Goal: Find specific page/section: Find specific page/section

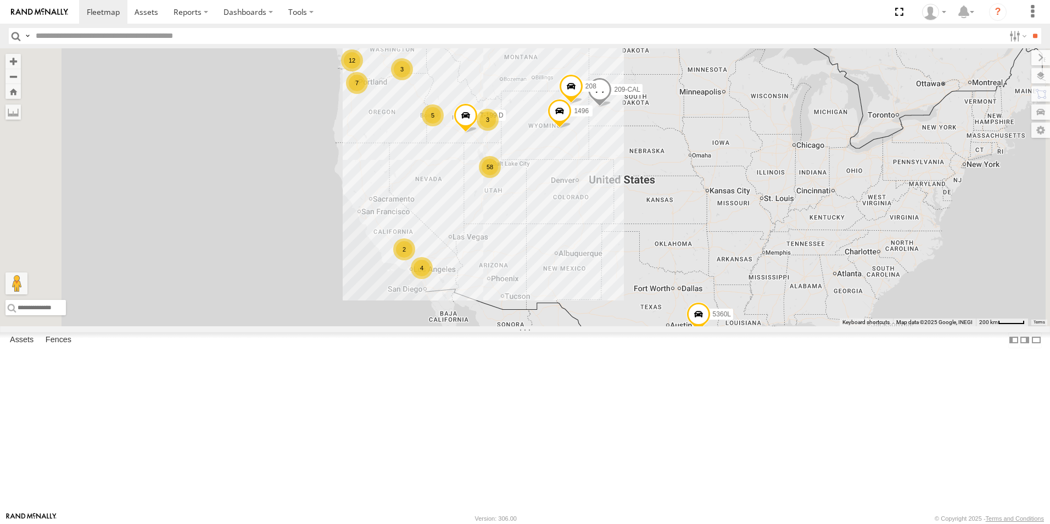
click at [609, 291] on div "58 4 5360L 3 7 208 12 5 3 2 1496 307W 209-CAL T-199 D" at bounding box center [525, 187] width 1050 height 278
click at [0, 0] on div "119-CAM" at bounding box center [0, 0] width 0 height 0
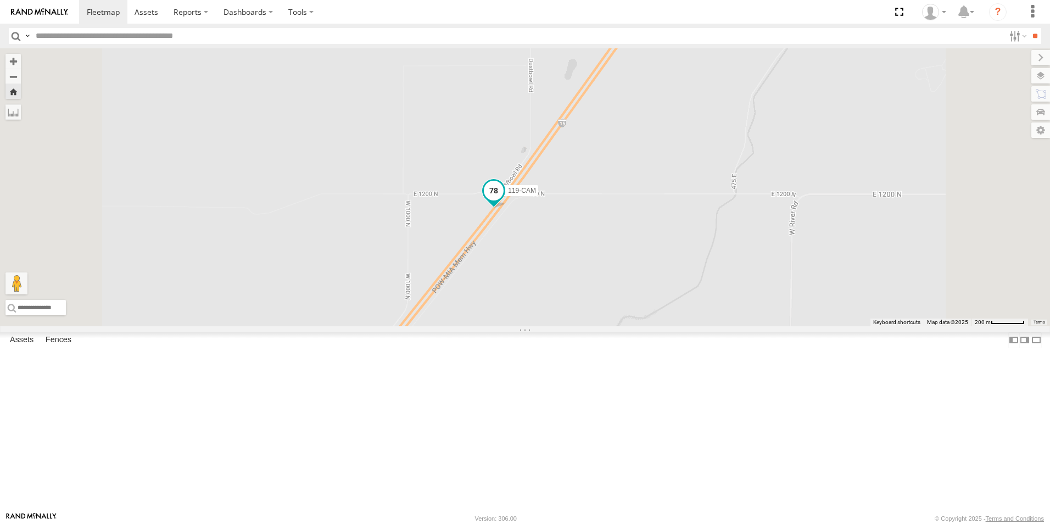
click at [506, 208] on span at bounding box center [493, 193] width 24 height 30
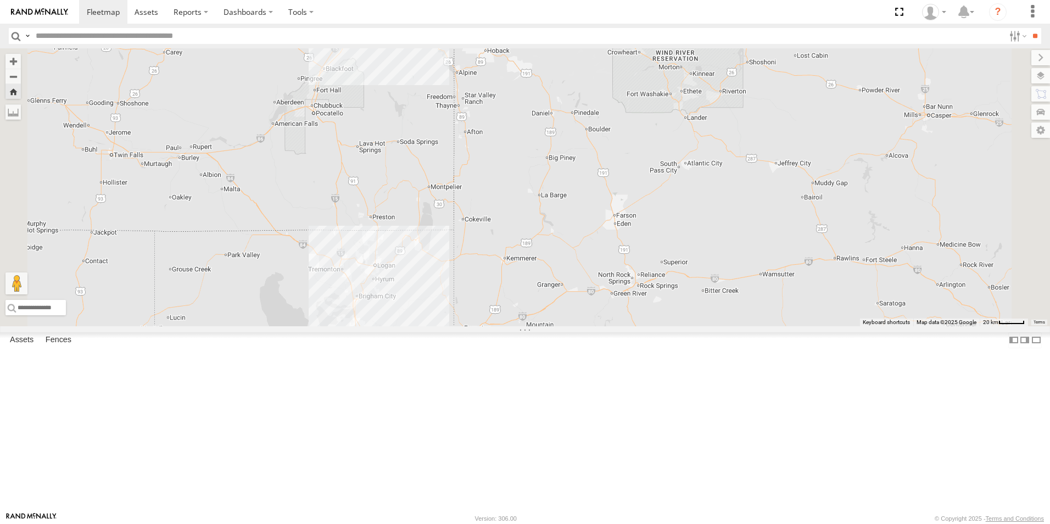
drag, startPoint x: 492, startPoint y: 452, endPoint x: 458, endPoint y: 258, distance: 197.4
click at [458, 258] on div "119-CAM 119-CAM All Assets I-15 Blackfoot 43.36625 , -112.20572 78 12:48:26 [DA…" at bounding box center [525, 187] width 1050 height 278
click at [0, 0] on div "All Assets" at bounding box center [0, 0] width 0 height 0
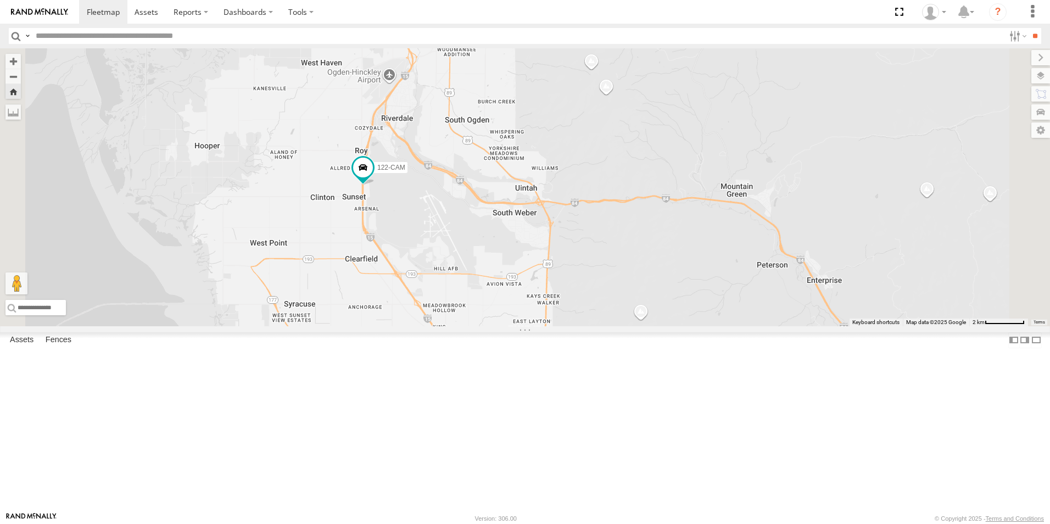
click at [0, 0] on div "125-CAM All Assets" at bounding box center [0, 0] width 0 height 0
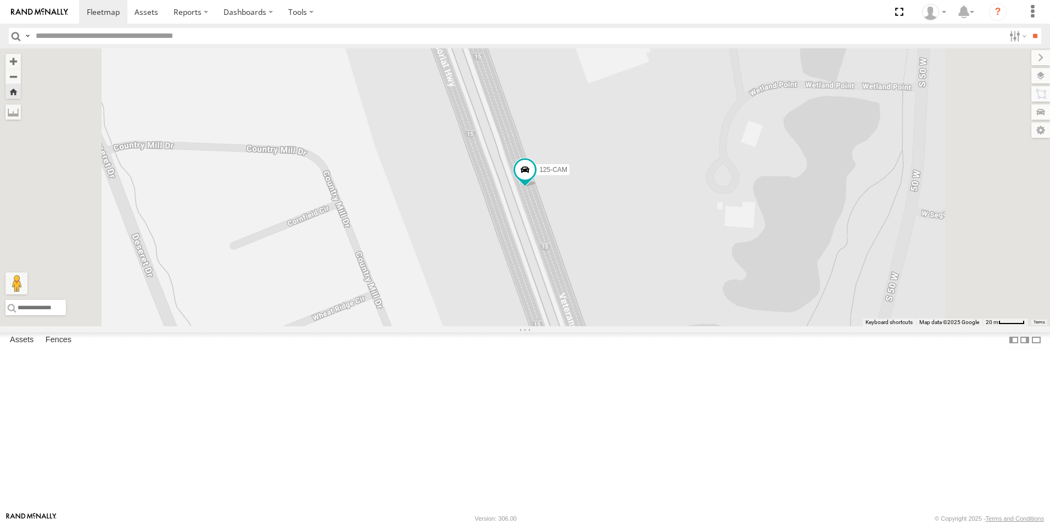
click at [0, 0] on div "124-CAM" at bounding box center [0, 0] width 0 height 0
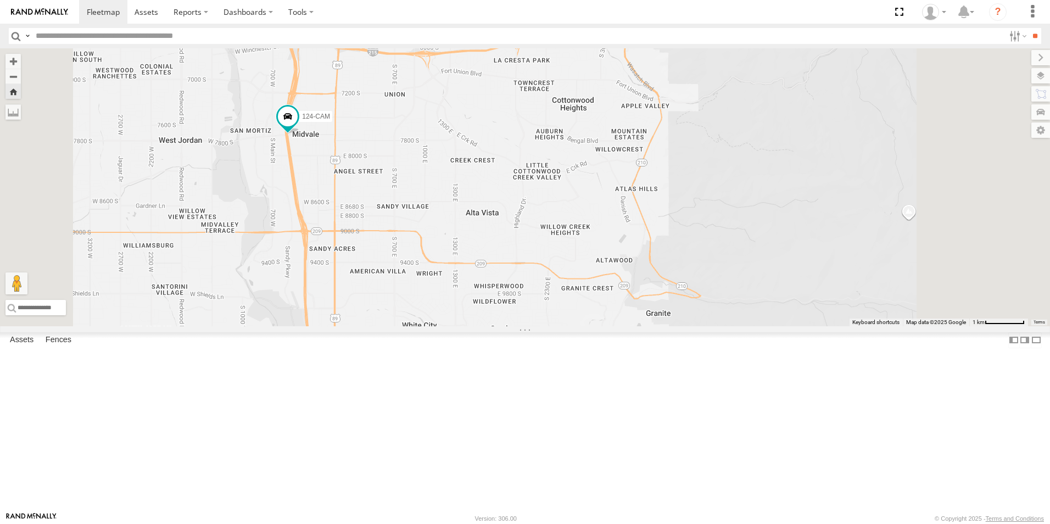
click at [0, 0] on div "219H-NUTRA" at bounding box center [0, 0] width 0 height 0
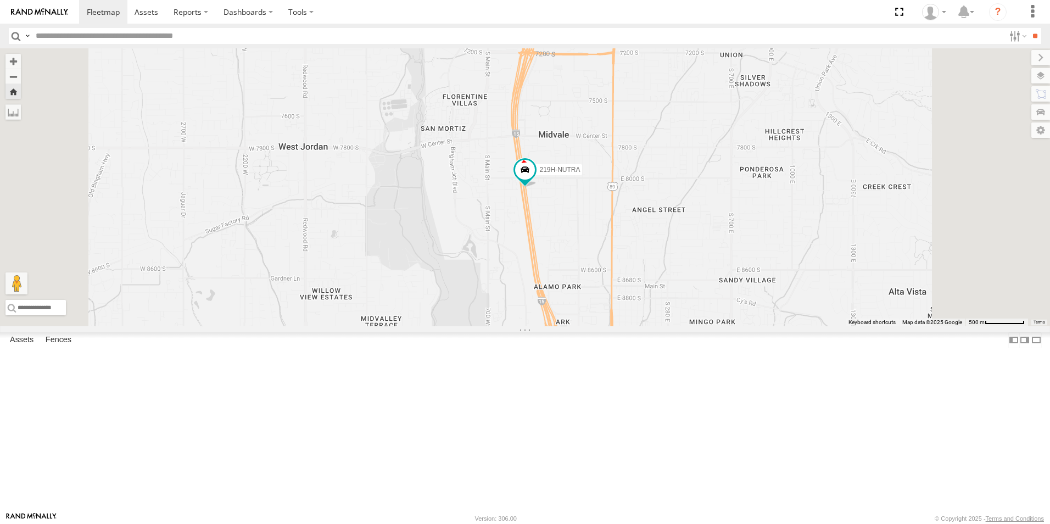
click at [0, 0] on div "All Assets" at bounding box center [0, 0] width 0 height 0
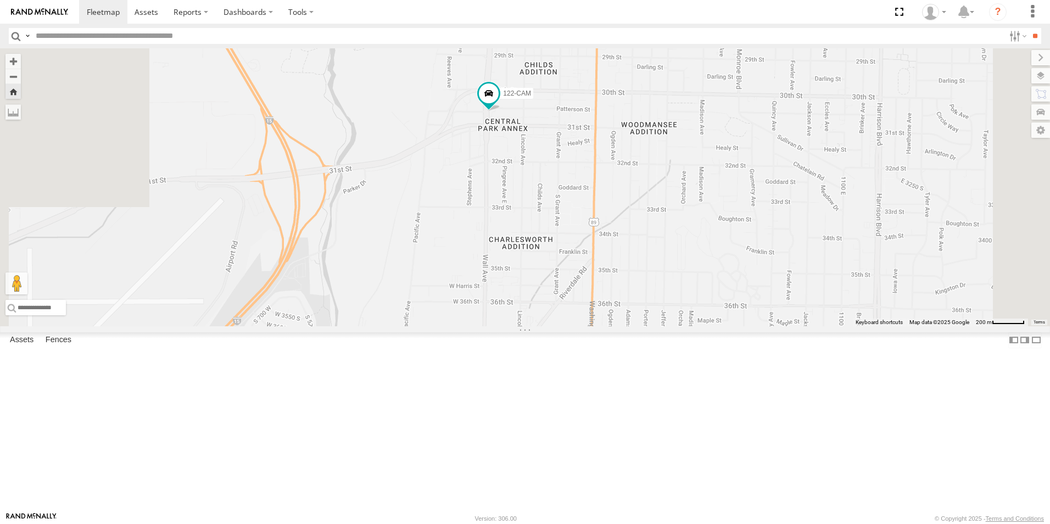
drag, startPoint x: 489, startPoint y: 309, endPoint x: 531, endPoint y: 227, distance: 92.1
click at [531, 227] on div "122-CAM" at bounding box center [525, 187] width 1050 height 278
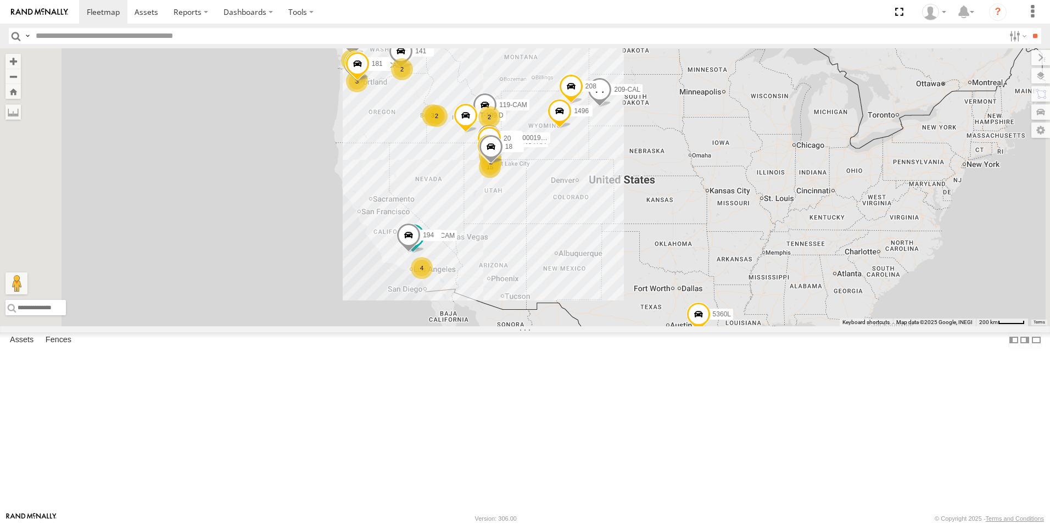
click at [104, 26] on header "Search Query Asset ID Asset Label Registration Manufacturer Model VIN Job ID" at bounding box center [525, 36] width 1050 height 25
click at [105, 32] on input "text" at bounding box center [517, 36] width 973 height 16
type input "***"
click at [1028, 28] on input "**" at bounding box center [1034, 36] width 13 height 16
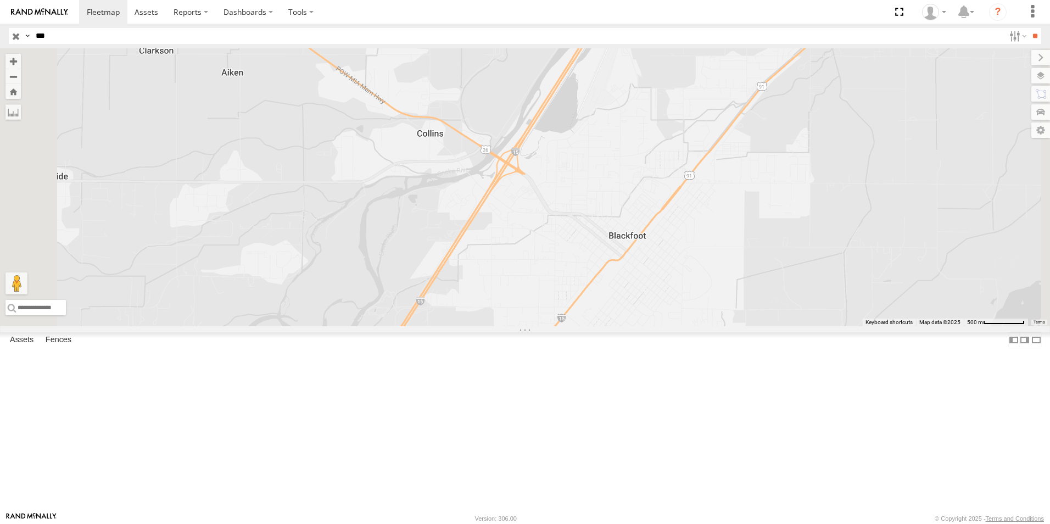
click at [6, 38] on header "Search Query Asset ID Asset Label Registration Manufacturer Model VIN Job ID" at bounding box center [525, 36] width 1050 height 25
click at [15, 36] on input "button" at bounding box center [16, 36] width 14 height 16
